Goal: Browse casually

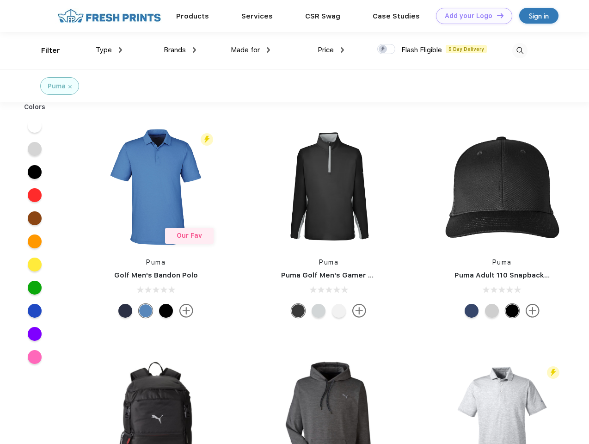
click at [470, 16] on link "Add your Logo Design Tool" at bounding box center [474, 16] width 76 height 16
click at [0, 0] on div "Design Tool" at bounding box center [0, 0] width 0 height 0
click at [496, 15] on link "Add your Logo Design Tool" at bounding box center [474, 16] width 76 height 16
click at [44, 50] on div "Filter" at bounding box center [50, 50] width 19 height 11
click at [109, 50] on span "Type" at bounding box center [104, 50] width 16 height 8
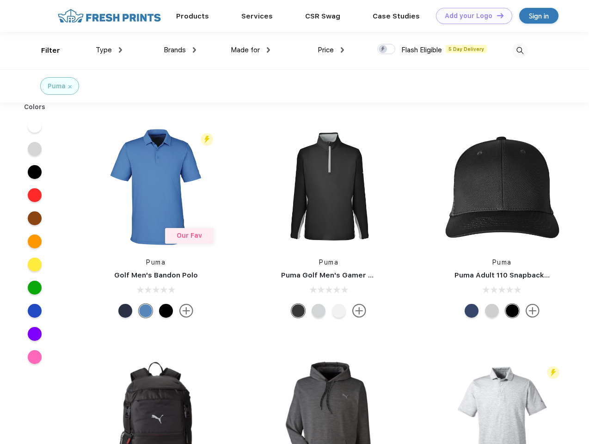
click at [180, 50] on span "Brands" at bounding box center [175, 50] width 22 height 8
click at [250, 50] on span "Made for" at bounding box center [245, 50] width 29 height 8
click at [331, 50] on span "Price" at bounding box center [325, 50] width 16 height 8
click at [386, 49] on div at bounding box center [386, 49] width 18 height 10
click at [383, 49] on input "checkbox" at bounding box center [380, 46] width 6 height 6
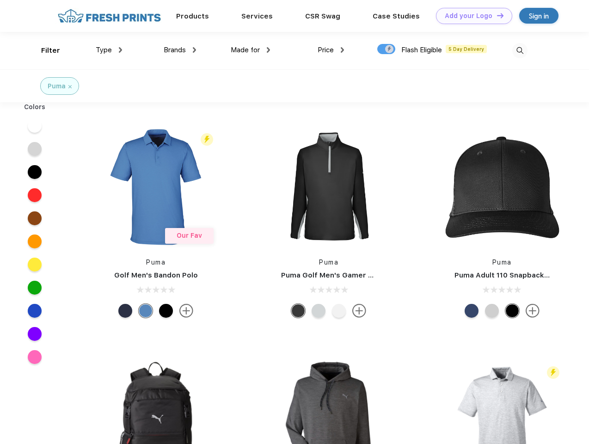
click at [519, 50] on img at bounding box center [519, 50] width 15 height 15
